Goal: Task Accomplishment & Management: Manage account settings

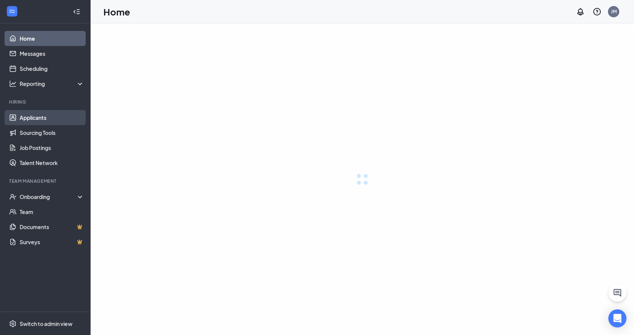
click at [52, 117] on link "Applicants" at bounding box center [52, 117] width 65 height 15
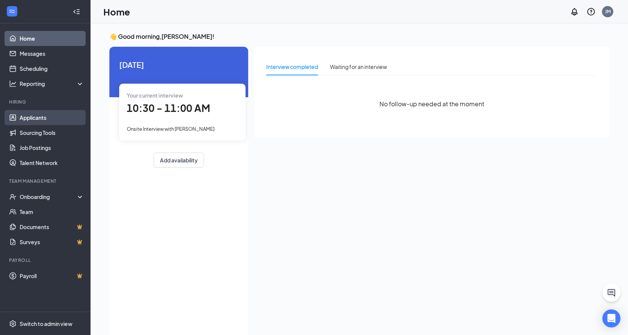
click at [39, 120] on link "Applicants" at bounding box center [52, 117] width 65 height 15
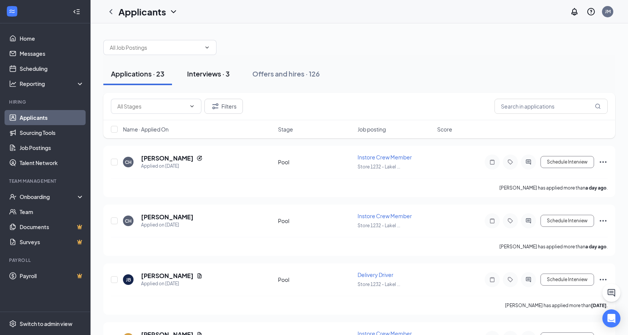
click at [223, 79] on button "Interviews · 3" at bounding box center [209, 74] width 58 height 23
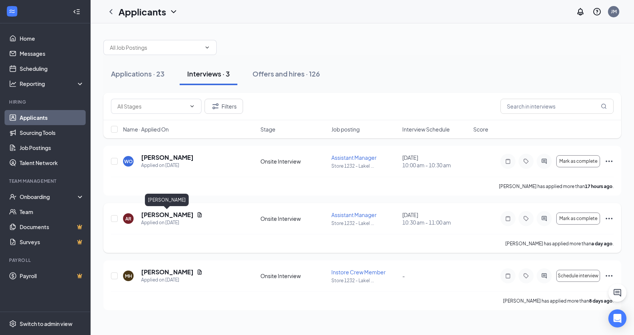
click at [180, 217] on h5 "[PERSON_NAME]" at bounding box center [167, 215] width 52 height 8
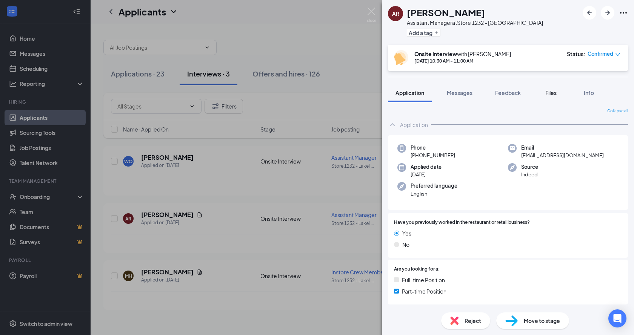
click at [554, 95] on span "Files" at bounding box center [550, 92] width 11 height 7
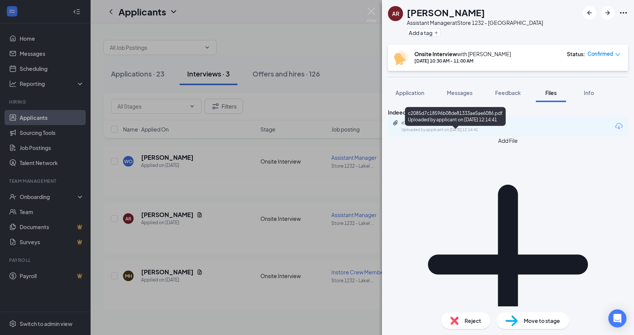
click at [501, 133] on div "Uploaded by applicant on [DATE] 12:14:41" at bounding box center [457, 130] width 113 height 6
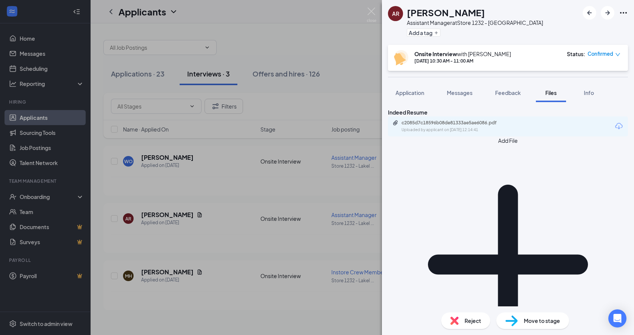
drag, startPoint x: 545, startPoint y: 321, endPoint x: 548, endPoint y: 316, distance: 5.2
click at [545, 321] on span "Move to stage" at bounding box center [542, 321] width 36 height 8
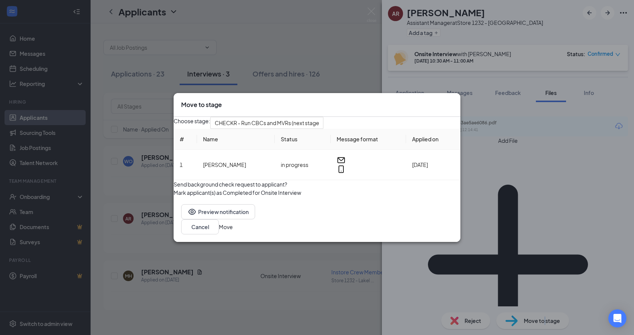
click at [453, 101] on icon "Cross" at bounding box center [453, 101] width 0 height 0
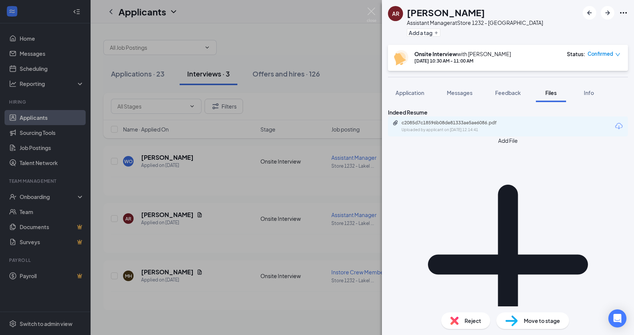
click at [617, 9] on div at bounding box center [605, 13] width 45 height 14
click at [618, 10] on div at bounding box center [605, 13] width 45 height 14
click at [627, 14] on icon "Ellipses" at bounding box center [623, 12] width 9 height 9
click at [438, 214] on div "Indeed Resume c2085d7c18596b08de81333ae5ae6086.pdf Uploaded by applicant on [DA…" at bounding box center [508, 204] width 252 height 205
click at [282, 151] on div "AR [PERSON_NAME] Assistant Manager at Store 1232 - Lakeland Add a tag Onsite In…" at bounding box center [317, 167] width 634 height 335
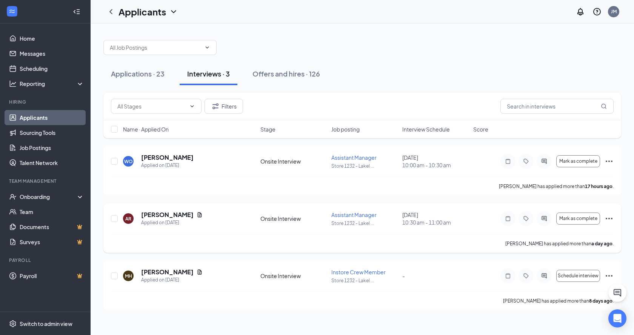
click at [611, 218] on icon "Ellipses" at bounding box center [609, 218] width 9 height 9
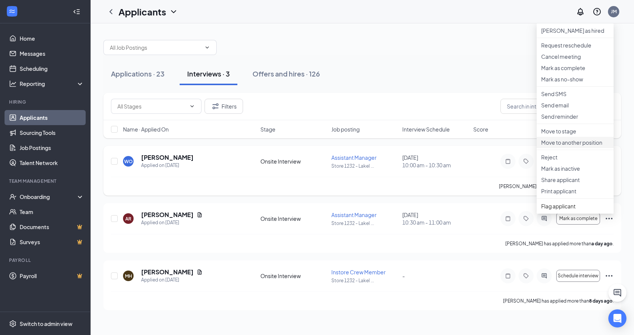
click at [560, 148] on li "Move to another position" at bounding box center [575, 142] width 77 height 11
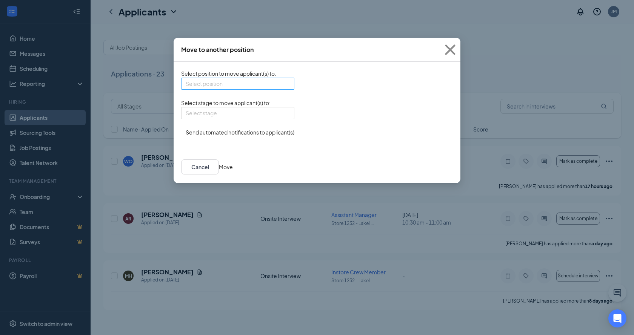
click at [208, 85] on input "search" at bounding box center [235, 83] width 99 height 11
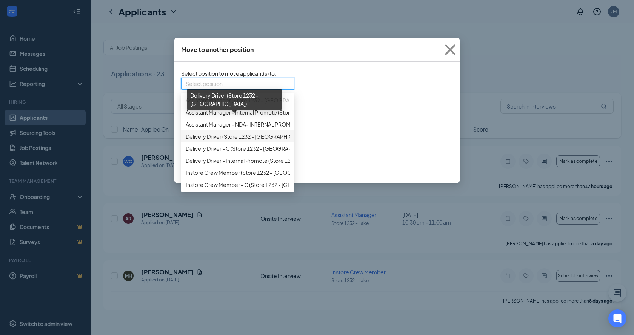
scroll to position [42, 0]
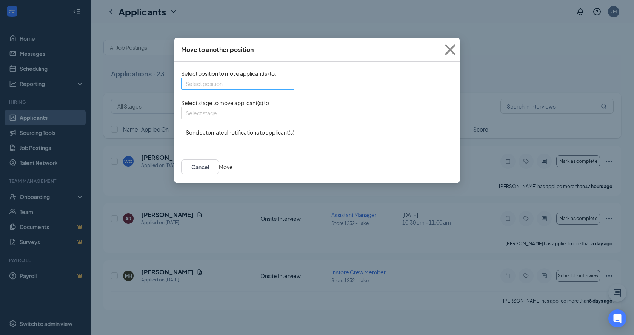
drag, startPoint x: 246, startPoint y: 86, endPoint x: 253, endPoint y: 83, distance: 7.6
click at [246, 86] on input "search" at bounding box center [235, 83] width 99 height 11
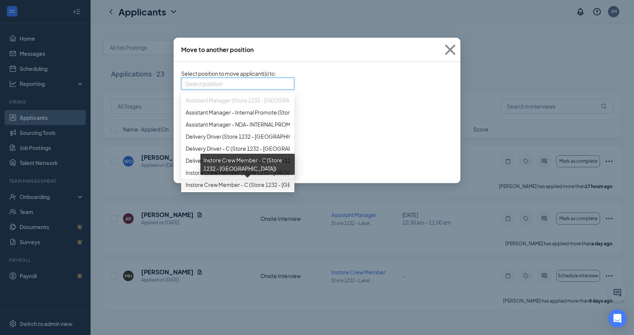
click at [255, 186] on span "Instore Crew Member - C (Store 1232 - [GEOGRAPHIC_DATA])" at bounding box center [262, 185] width 152 height 8
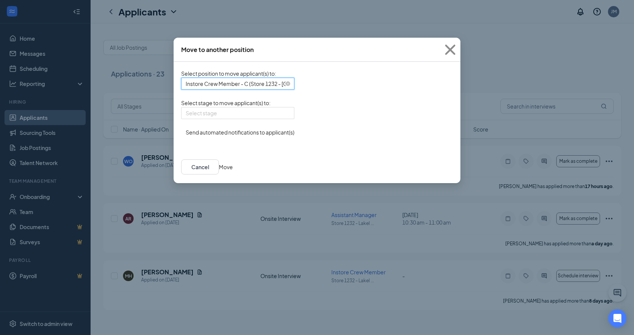
click at [246, 87] on span "Instore Crew Member - C (Store 1232 - [GEOGRAPHIC_DATA])" at bounding box center [262, 83] width 152 height 11
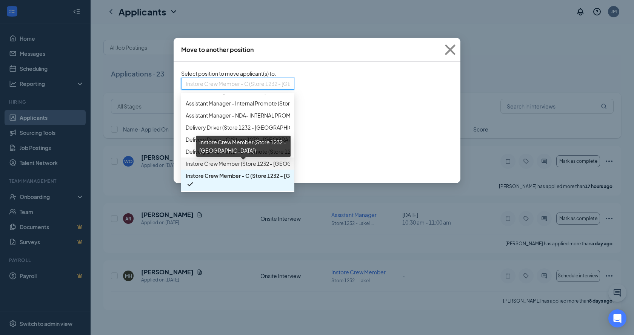
click at [200, 166] on span "Instore Crew Member (Store 1232 - [GEOGRAPHIC_DATA])" at bounding box center [258, 164] width 144 height 8
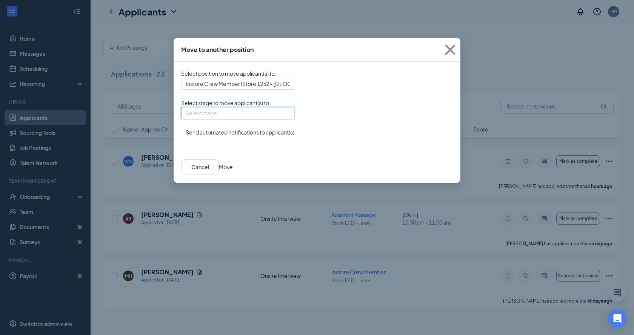
click at [223, 119] on input "search" at bounding box center [235, 113] width 99 height 11
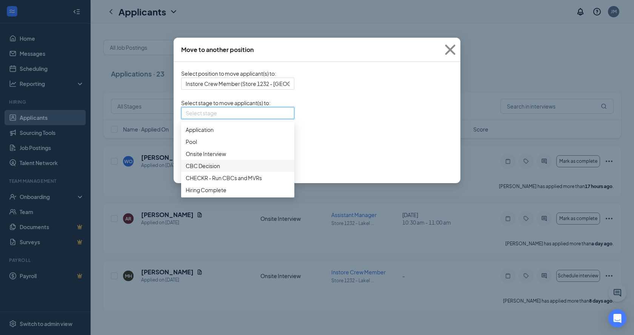
click at [226, 170] on span "CBC Decision" at bounding box center [238, 166] width 104 height 8
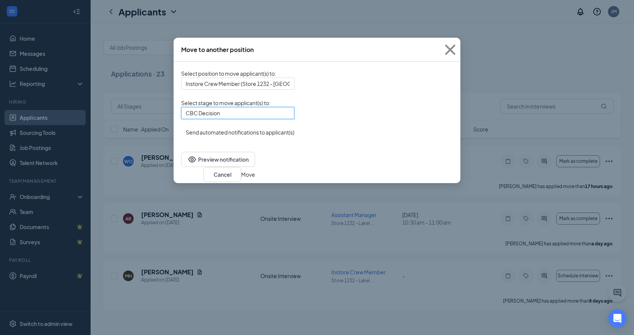
click at [255, 173] on button "Move" at bounding box center [248, 175] width 14 height 8
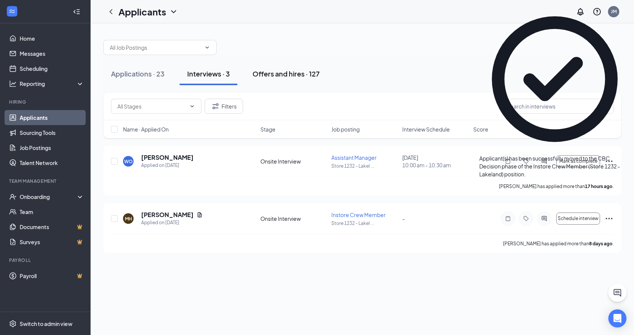
click at [261, 63] on button "Offers and hires · 127" at bounding box center [286, 74] width 82 height 23
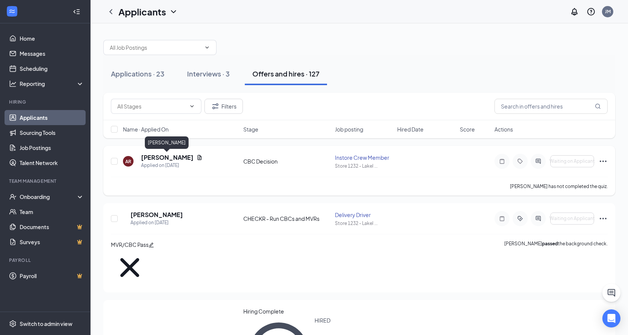
click at [186, 157] on h5 "[PERSON_NAME]" at bounding box center [167, 158] width 52 height 8
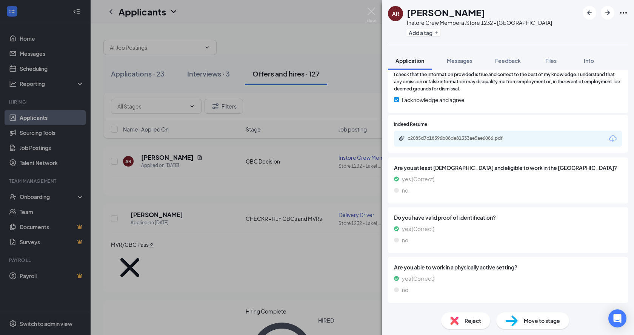
scroll to position [503, 0]
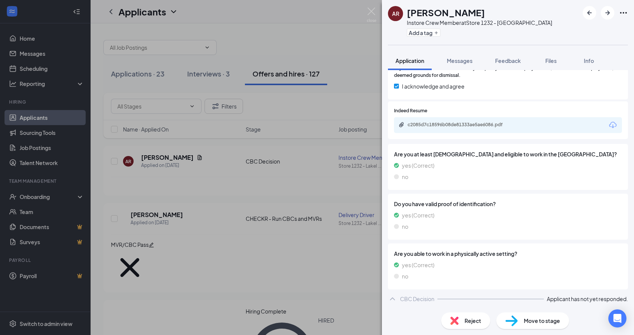
drag, startPoint x: 459, startPoint y: 120, endPoint x: 478, endPoint y: 104, distance: 24.7
click at [101, 12] on div "c2085d7c18596b08de81333ae5ae6086.pdf" at bounding box center [50, 6] width 101 height 12
click at [590, 60] on span "Info" at bounding box center [589, 60] width 10 height 7
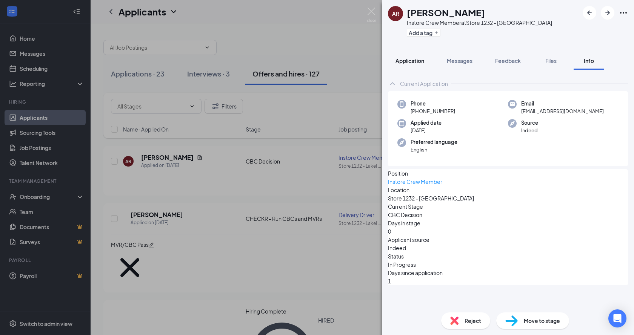
click at [408, 57] on span "Application" at bounding box center [409, 60] width 29 height 7
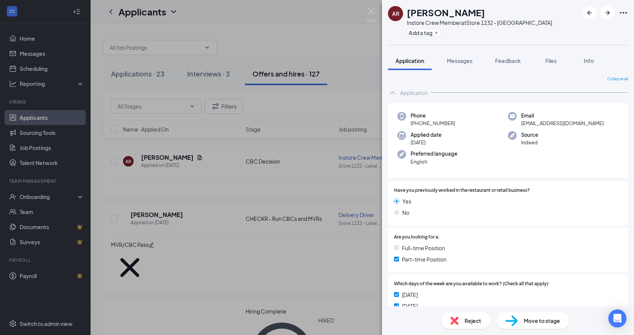
drag, startPoint x: 336, startPoint y: 116, endPoint x: 332, endPoint y: 129, distance: 13.3
click at [335, 115] on div "AR [PERSON_NAME] Instore Crew Member at Store 1232 - Lakeland Add a tag Applica…" at bounding box center [317, 167] width 634 height 335
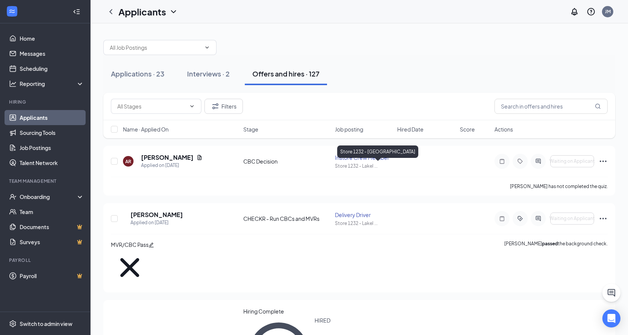
click at [380, 140] on div "Filters Name · Applied On Stage Job posting Hired Date Score Actions" at bounding box center [359, 119] width 512 height 53
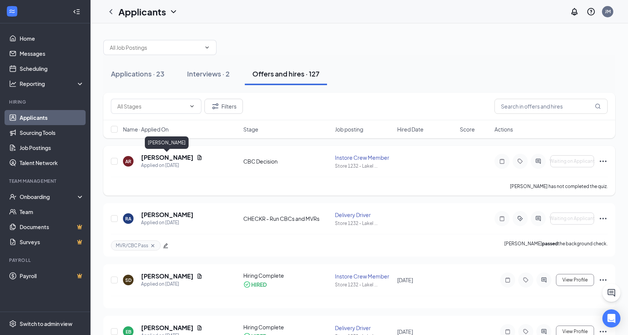
click at [153, 156] on h5 "[PERSON_NAME]" at bounding box center [167, 158] width 52 height 8
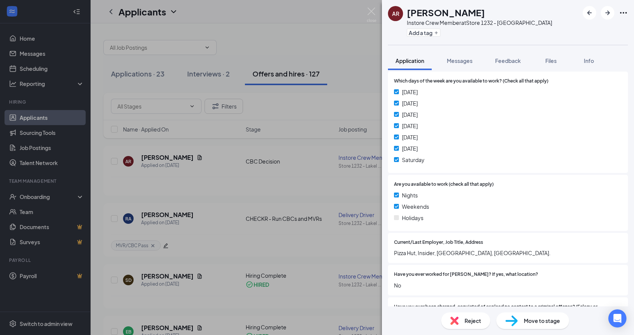
scroll to position [201, 0]
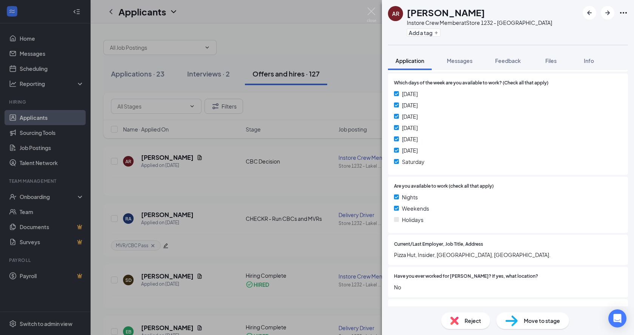
click at [314, 143] on div "AR [PERSON_NAME] Instore Crew Member at Store 1232 - Lakeland Add a tag Applica…" at bounding box center [317, 167] width 634 height 335
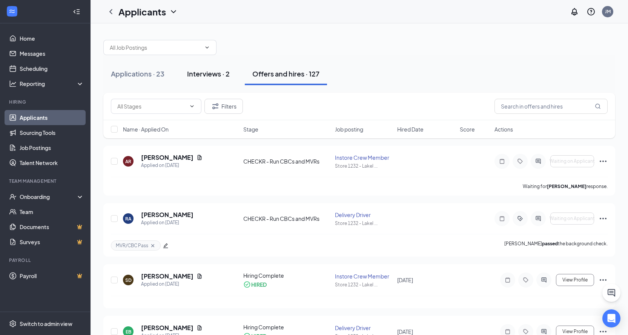
click at [201, 69] on div "Interviews · 2" at bounding box center [208, 73] width 43 height 9
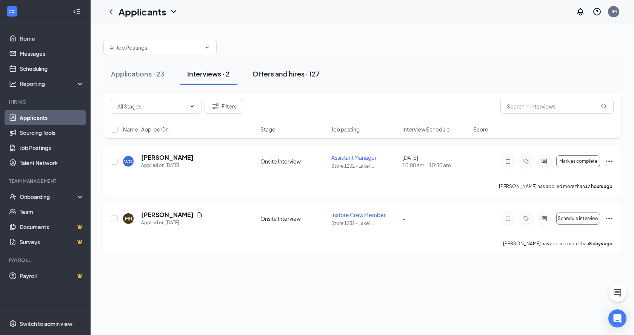
click at [285, 73] on div "Offers and hires · 127" at bounding box center [285, 73] width 67 height 9
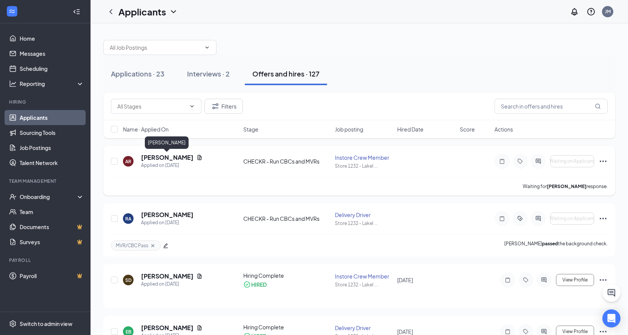
click at [176, 158] on h5 "[PERSON_NAME]" at bounding box center [167, 158] width 52 height 8
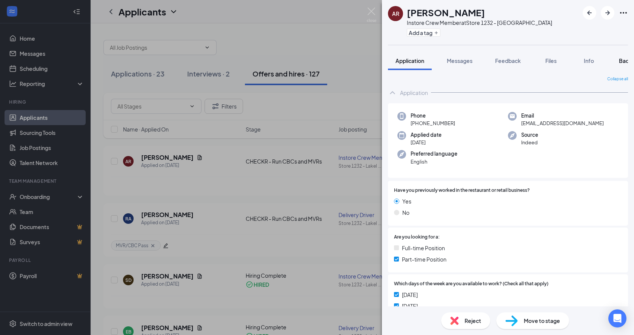
click at [620, 61] on button "Background" at bounding box center [634, 60] width 46 height 19
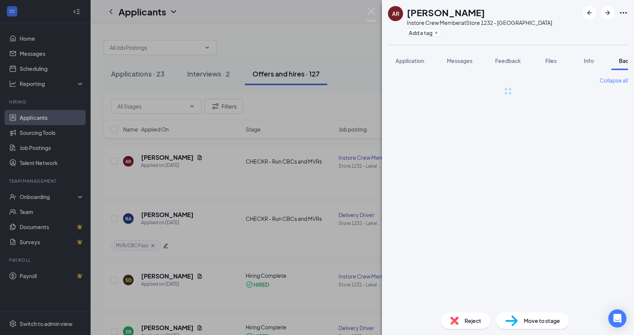
scroll to position [0, 31]
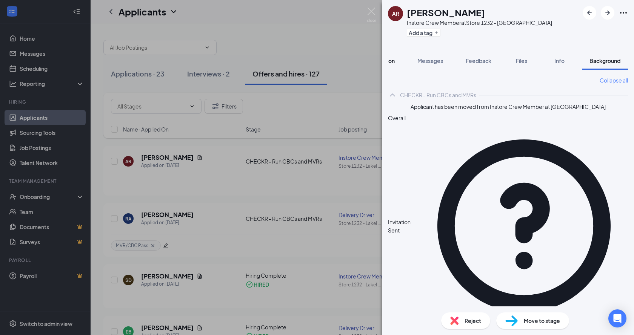
click at [391, 59] on span "Application" at bounding box center [380, 60] width 29 height 7
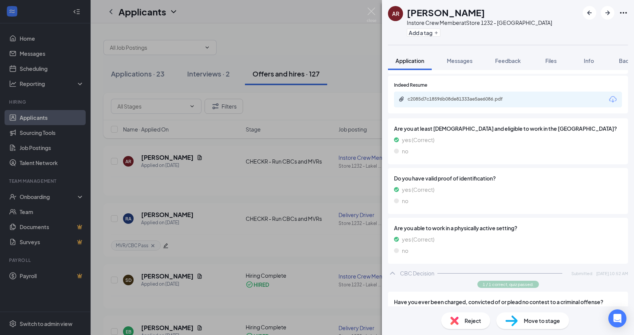
scroll to position [571, 0]
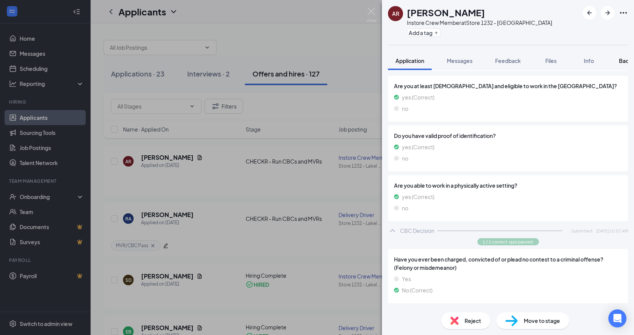
click at [620, 59] on span "Background" at bounding box center [634, 60] width 31 height 7
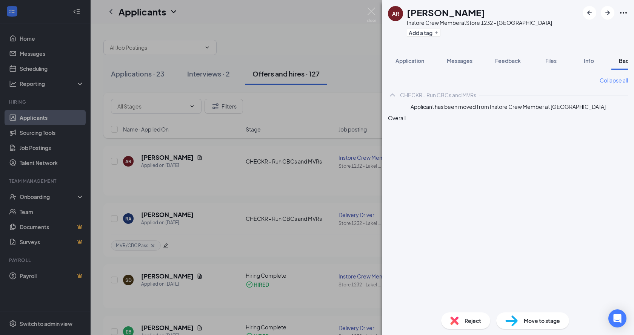
scroll to position [0, 31]
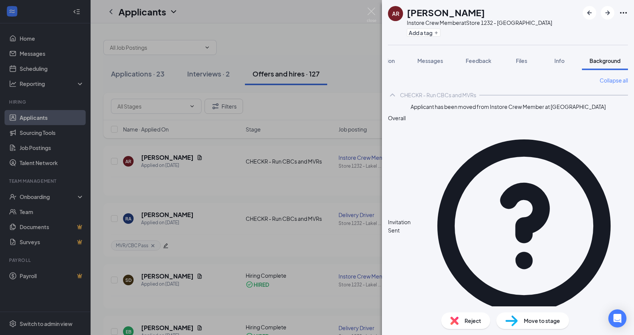
click at [469, 209] on div "Collapse all CHECKR - Run CBCs and MVRs Applicant has been moved from Instore C…" at bounding box center [508, 223] width 240 height 295
click at [404, 183] on div "Collapse all CHECKR - Run CBCs and MVRs Applicant has been moved from Instore C…" at bounding box center [508, 223] width 240 height 295
click at [248, 207] on div "AR Alana Robertson Instore Crew Member at Store 1232 - Lakeland Add a tag Appli…" at bounding box center [317, 167] width 634 height 335
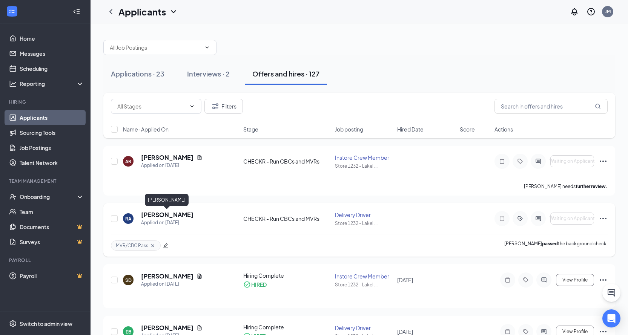
click at [183, 217] on h5 "[PERSON_NAME]" at bounding box center [167, 215] width 52 height 8
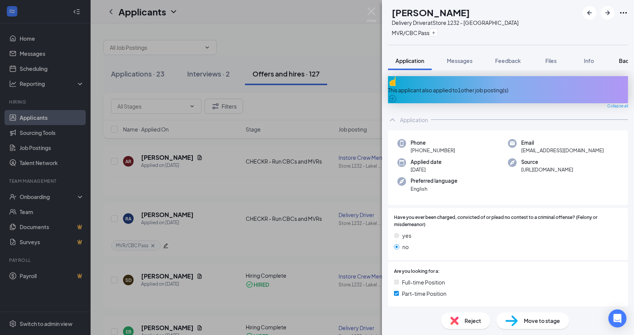
click at [622, 58] on span "Background" at bounding box center [634, 60] width 31 height 7
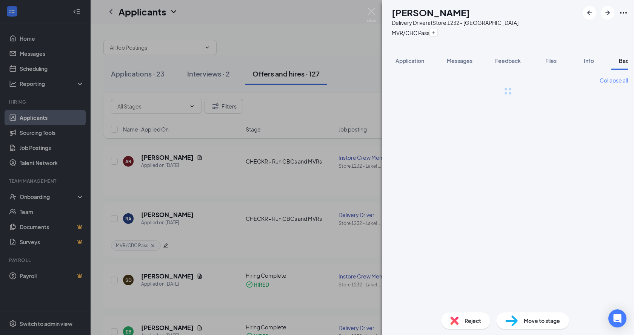
scroll to position [0, 31]
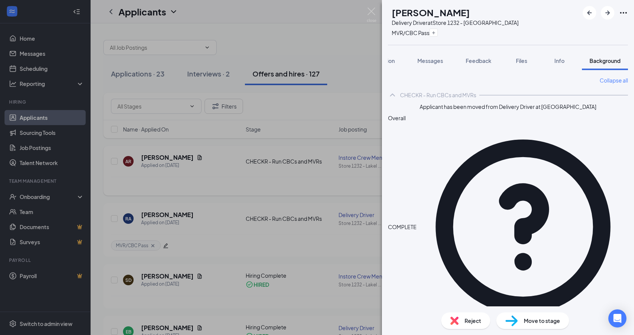
drag, startPoint x: 228, startPoint y: 189, endPoint x: 162, endPoint y: 165, distance: 69.8
click at [227, 189] on div "RA Robert Anderson Delivery Driver at Store 1232 - Lakeland MVR/CBC Pass Applic…" at bounding box center [317, 167] width 634 height 335
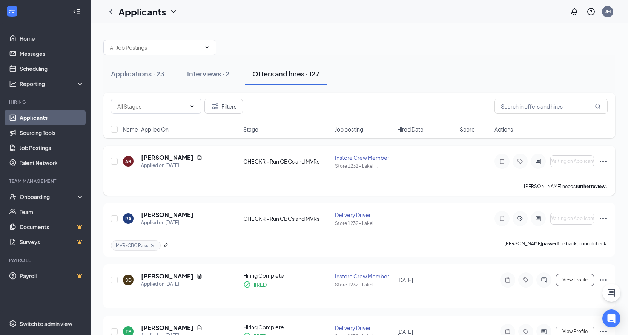
click at [162, 157] on h5 "[PERSON_NAME]" at bounding box center [167, 158] width 52 height 8
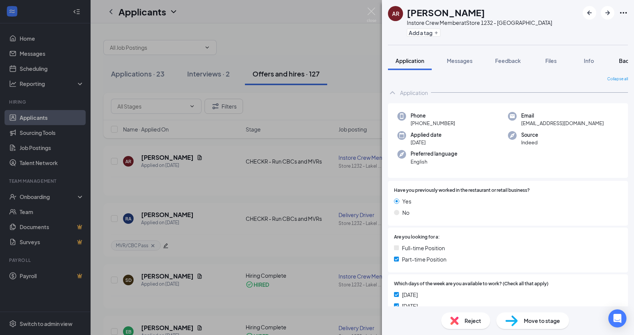
click at [620, 60] on span "Background" at bounding box center [634, 60] width 31 height 7
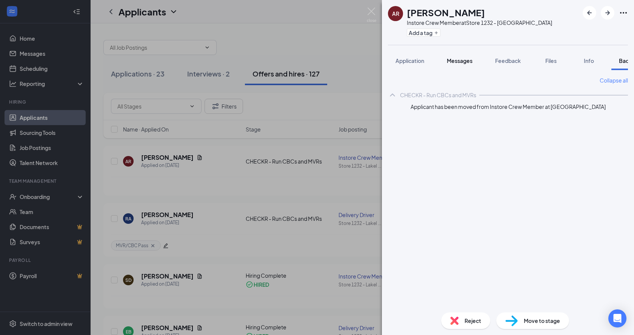
scroll to position [0, 31]
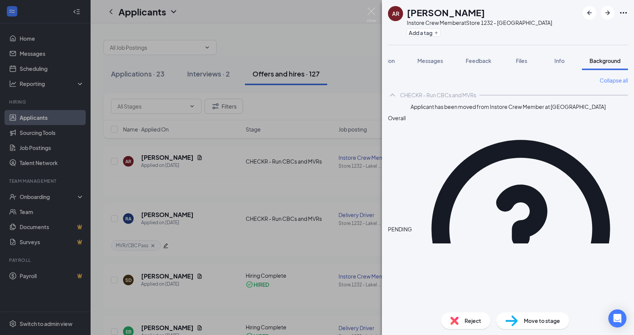
click at [382, 60] on div "Application Messages Feedback Files Info Background" at bounding box center [508, 60] width 252 height 19
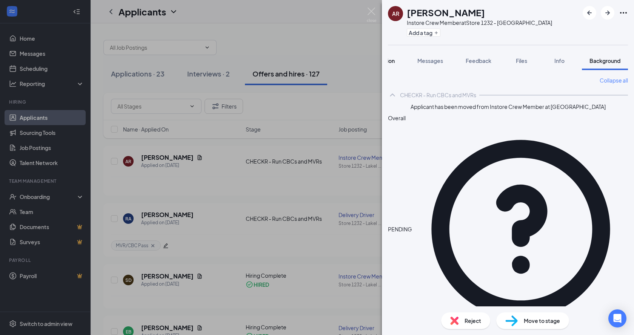
click at [389, 58] on span "Application" at bounding box center [380, 60] width 29 height 7
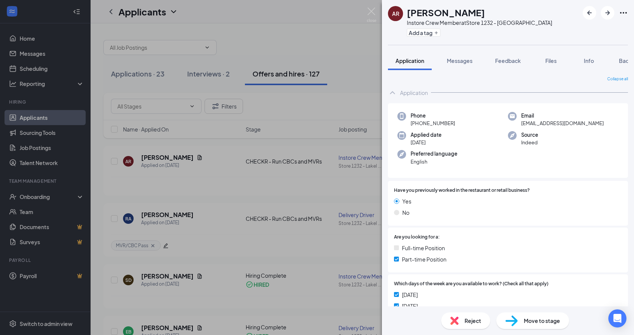
click at [180, 236] on div "AR Alana Robertson Instore Crew Member at Store 1232 - Lakeland Add a tag Appli…" at bounding box center [317, 167] width 634 height 335
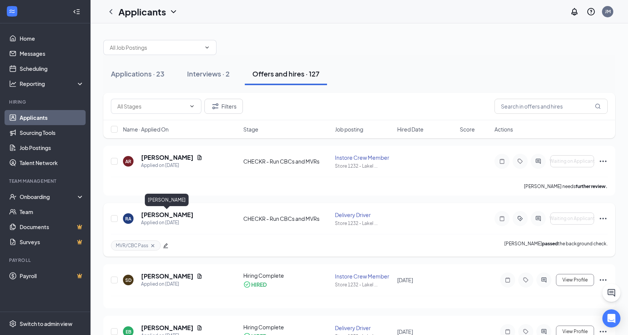
click at [189, 215] on h5 "[PERSON_NAME]" at bounding box center [167, 215] width 52 height 8
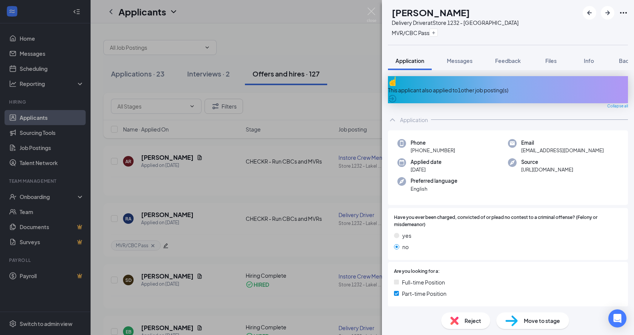
drag, startPoint x: 530, startPoint y: 316, endPoint x: 526, endPoint y: 315, distance: 4.2
click at [530, 316] on div "Move to stage" at bounding box center [532, 321] width 73 height 17
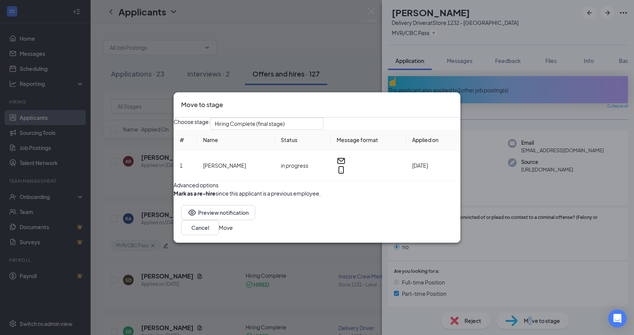
click at [233, 232] on button "Move" at bounding box center [226, 228] width 14 height 8
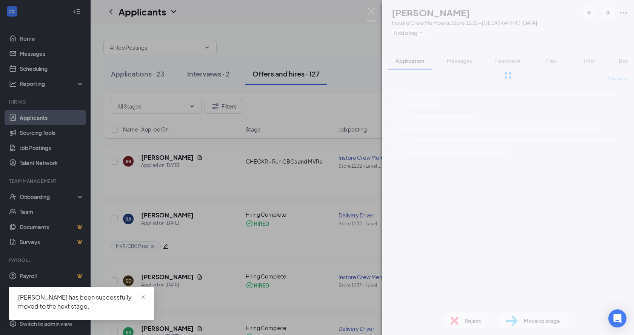
click at [189, 170] on div "SD seth daulton Instore Crew Member at Store 1232 - Lakeland Add a tag Applicat…" at bounding box center [317, 167] width 634 height 335
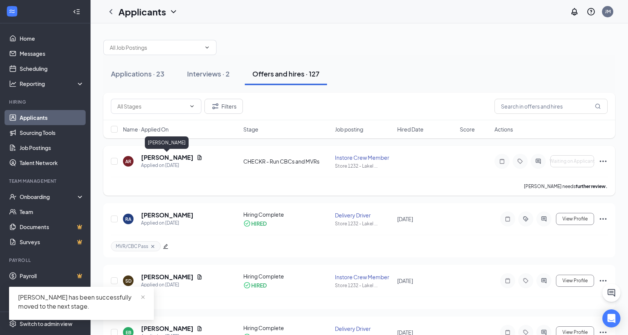
click at [180, 158] on h5 "[PERSON_NAME]" at bounding box center [167, 158] width 52 height 8
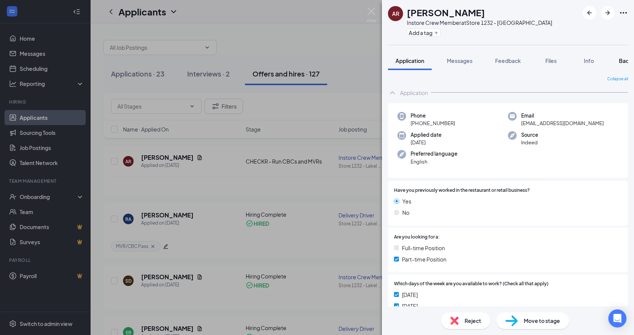
click at [626, 58] on span "Background" at bounding box center [634, 60] width 31 height 7
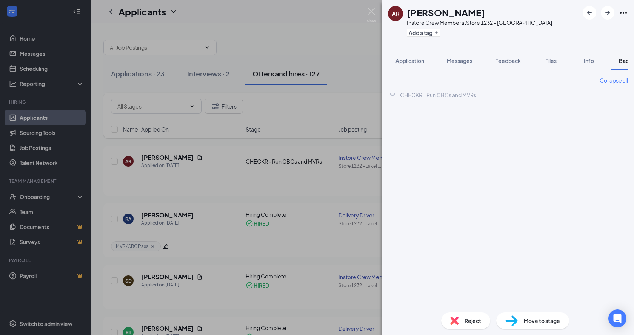
scroll to position [0, 31]
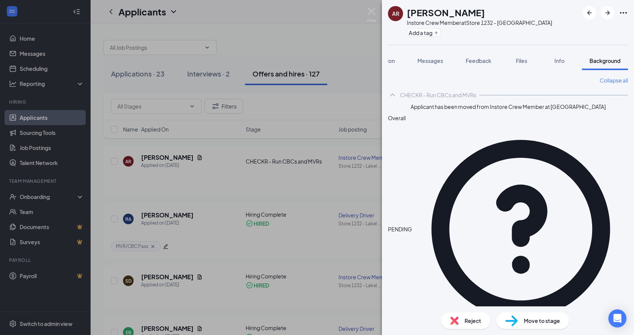
click at [192, 212] on div "AR Alana Robertson Instore Crew Member at Store 1232 - Lakeland Add a tag Appli…" at bounding box center [317, 167] width 634 height 335
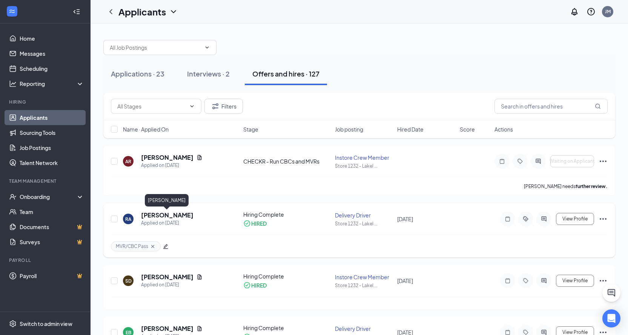
click at [178, 212] on h5 "[PERSON_NAME]" at bounding box center [167, 215] width 52 height 8
